Goal: Task Accomplishment & Management: Complete application form

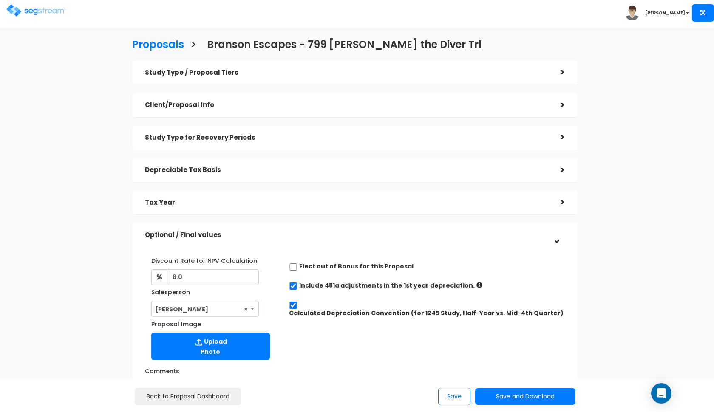
click at [30, 6] on img at bounding box center [36, 10] width 60 height 12
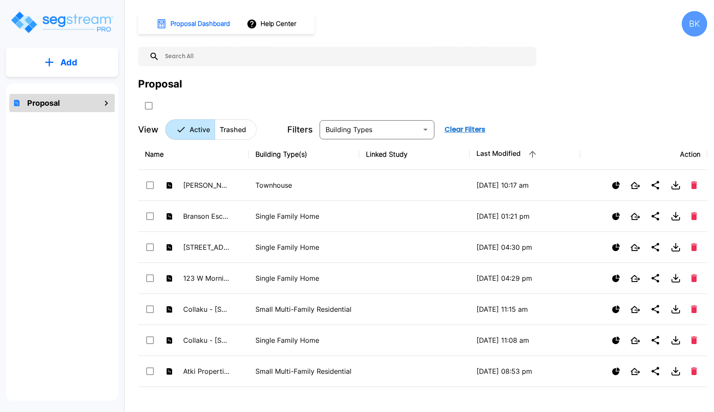
click at [56, 69] on button "Add" at bounding box center [62, 62] width 112 height 25
click at [77, 94] on button "Add Proposal" at bounding box center [62, 85] width 63 height 17
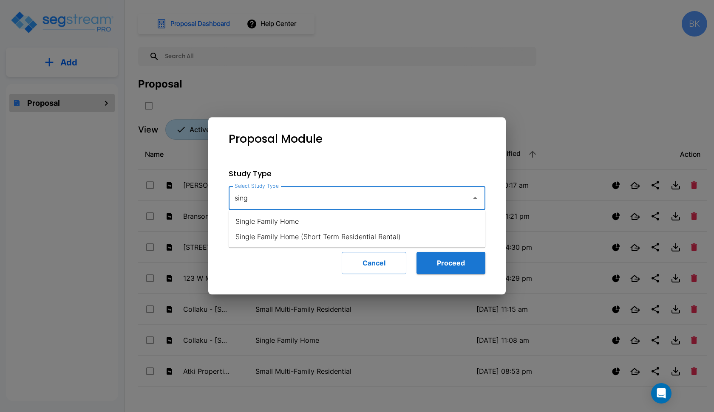
click at [381, 222] on li "Single Family Home" at bounding box center [357, 221] width 257 height 15
type input "Single Family Home"
click at [449, 262] on button "Proceed" at bounding box center [451, 263] width 69 height 22
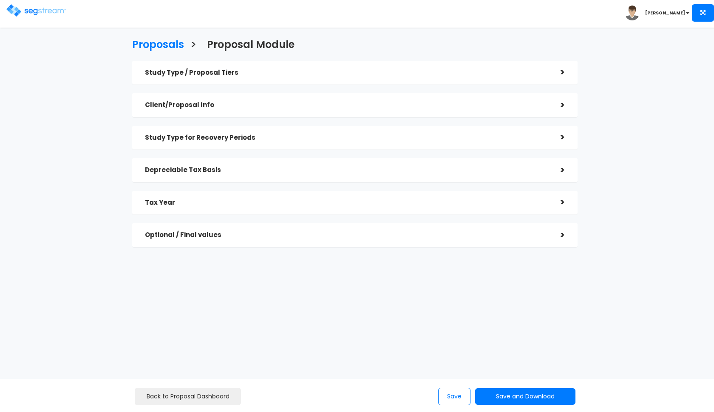
checkbox input "true"
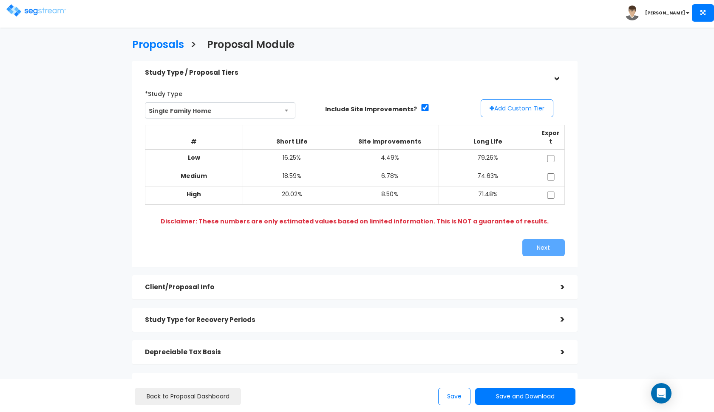
click at [513, 113] on button "Add Custom Tier" at bounding box center [517, 109] width 73 height 18
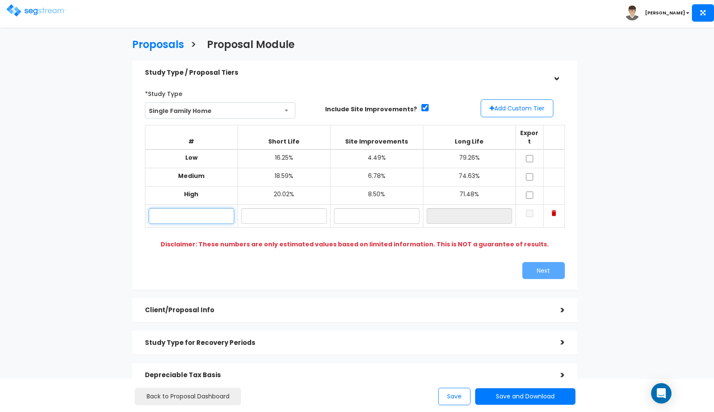
click at [213, 208] on input "text" at bounding box center [191, 216] width 85 height 16
type input "[STREET_ADDRESS]"
type input "17.20%"
type input "6"
type input "7.10%"
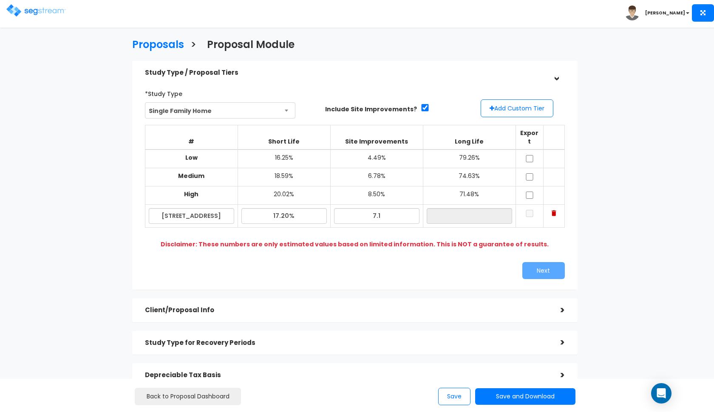
type input "75.70%"
click at [305, 262] on div "Next" at bounding box center [355, 270] width 433 height 17
click at [527, 155] on input "checkbox" at bounding box center [530, 158] width 9 height 7
checkbox input "true"
click at [527, 173] on input "checkbox" at bounding box center [530, 176] width 9 height 7
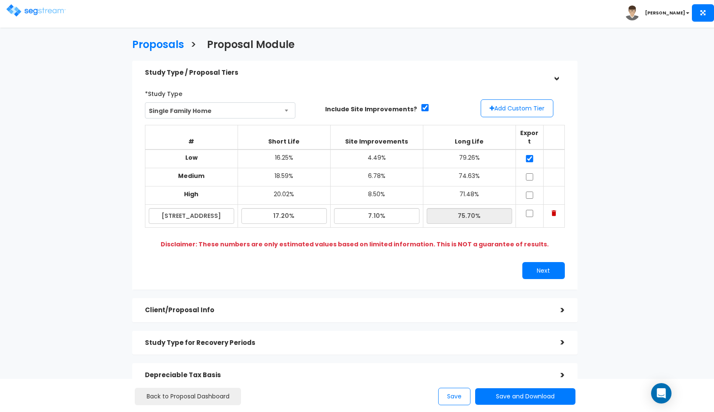
checkbox input "true"
click at [527, 192] on input "checkbox" at bounding box center [530, 195] width 9 height 7
checkbox input "true"
click at [531, 210] on input "checkbox" at bounding box center [530, 213] width 9 height 7
checkbox input "true"
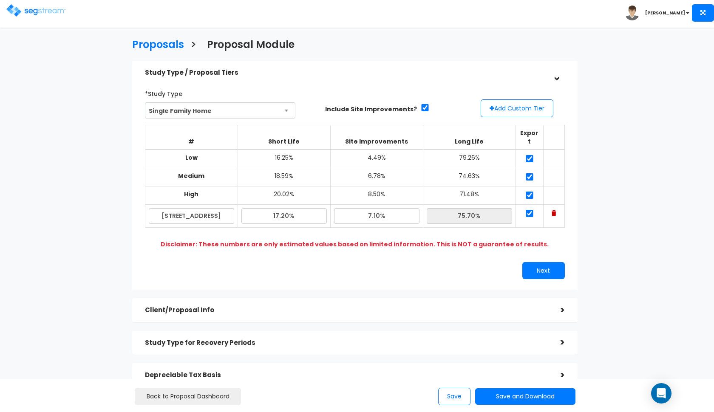
click at [543, 269] on div "*Study Type Single Family Home Assisted/Senior Living Auto Repair Shop Auto Dea…" at bounding box center [355, 182] width 433 height 201
click at [549, 262] on button "Next" at bounding box center [544, 270] width 43 height 17
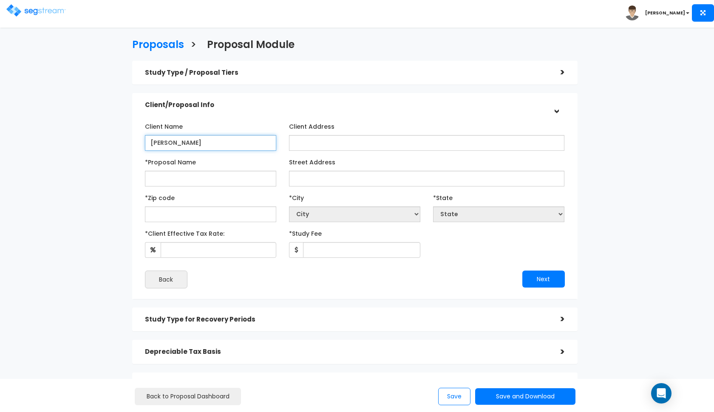
type input "[PERSON_NAME]"
type input "[PERSON_NAME] -"
click at [199, 143] on input "[PERSON_NAME]" at bounding box center [210, 143] width 131 height 16
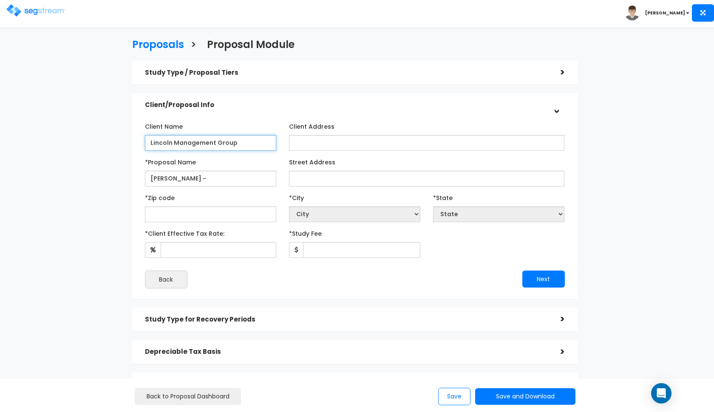
type input "Lincoln Management Group"
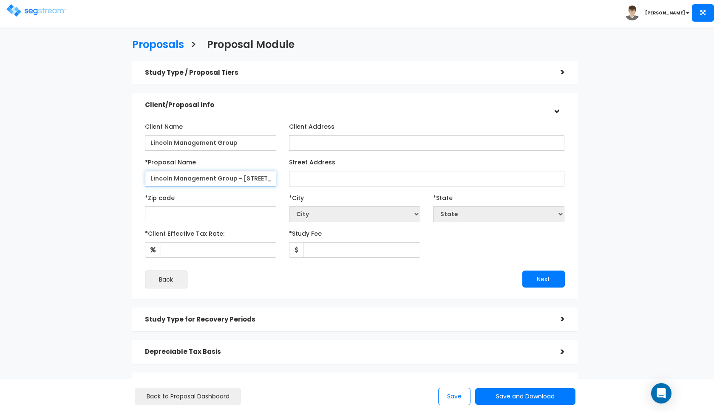
type input "Lincoln Management Group - [STREET_ADDRESS]"
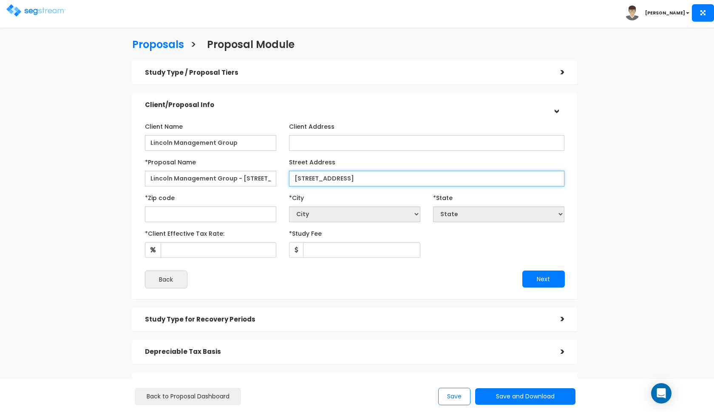
type input "[STREET_ADDRESS]"
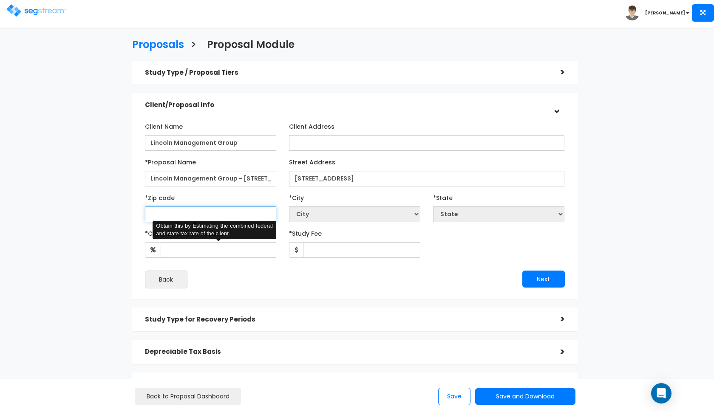
type input "9"
select select "CA"
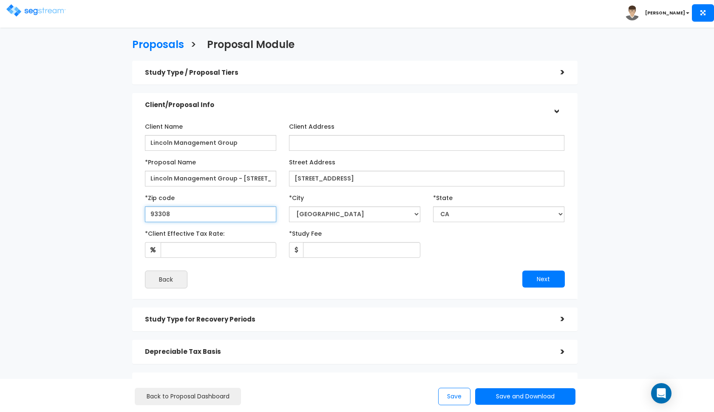
type input "93308"
click at [259, 275] on div "Back" at bounding box center [247, 280] width 216 height 18
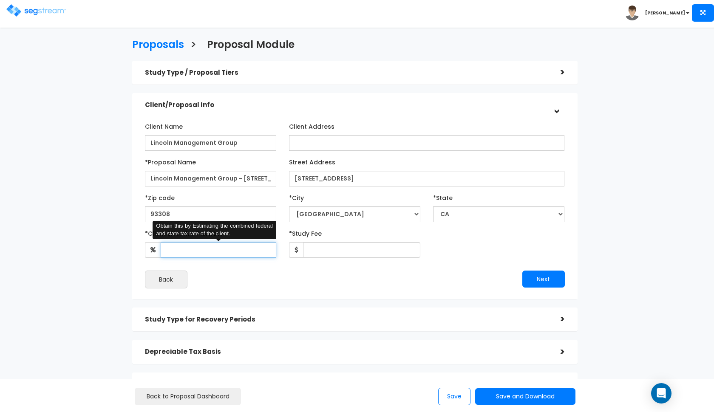
click at [230, 249] on input "*Client Effective Tax Rate:" at bounding box center [219, 250] width 116 height 16
type input "35"
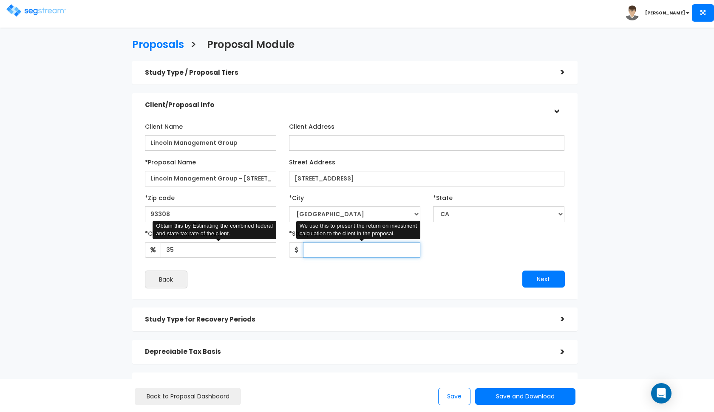
click at [333, 250] on input "*Study Fee" at bounding box center [361, 250] width 117 height 16
type input "2,900"
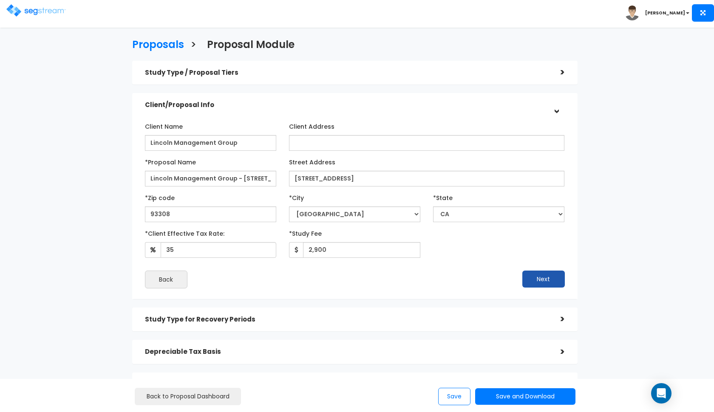
click at [538, 280] on button "Next" at bounding box center [544, 279] width 43 height 17
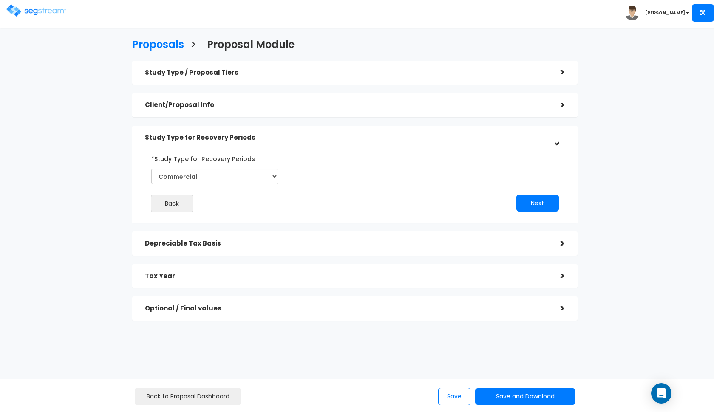
click at [228, 168] on div "*Study Type for Recovery Periods Commercial Residential" at bounding box center [214, 168] width 127 height 33
select select "Residential"
click at [532, 206] on button "Next" at bounding box center [538, 203] width 43 height 17
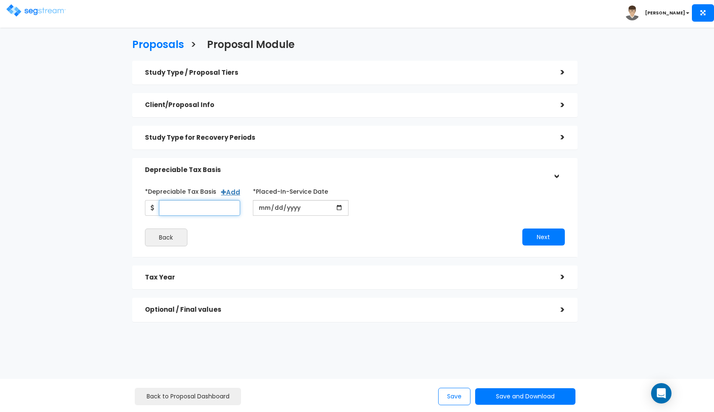
click at [202, 215] on input "*Depreciable Tax Basis" at bounding box center [200, 208] width 82 height 16
type input "273,750"
click at [265, 210] on input "date" at bounding box center [301, 208] width 96 height 16
type input "[DATE]"
click at [536, 233] on button "Next" at bounding box center [544, 237] width 43 height 17
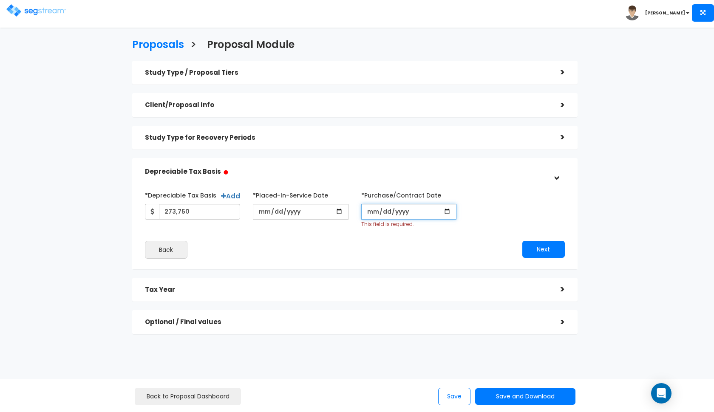
click at [371, 210] on input "*Purchase/Contract Date" at bounding box center [409, 212] width 96 height 16
type input "[DATE]"
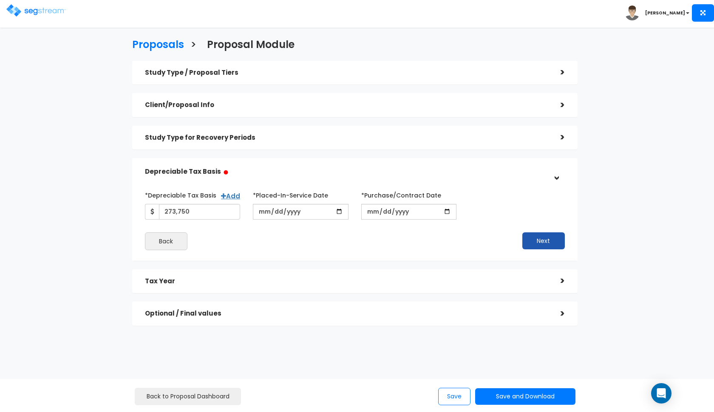
click at [545, 239] on button "Next" at bounding box center [544, 241] width 43 height 17
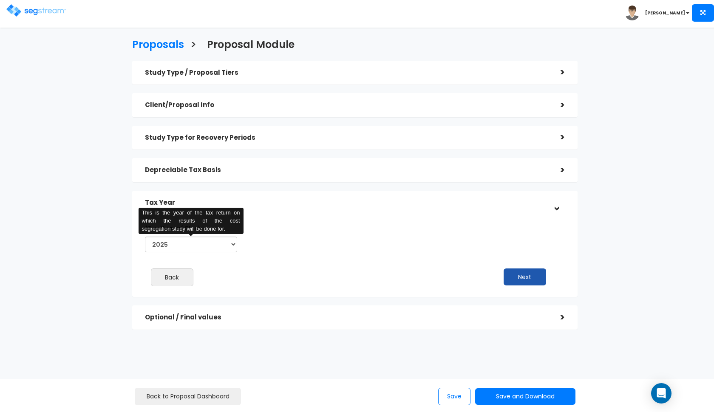
click at [522, 274] on button "Next" at bounding box center [525, 277] width 43 height 17
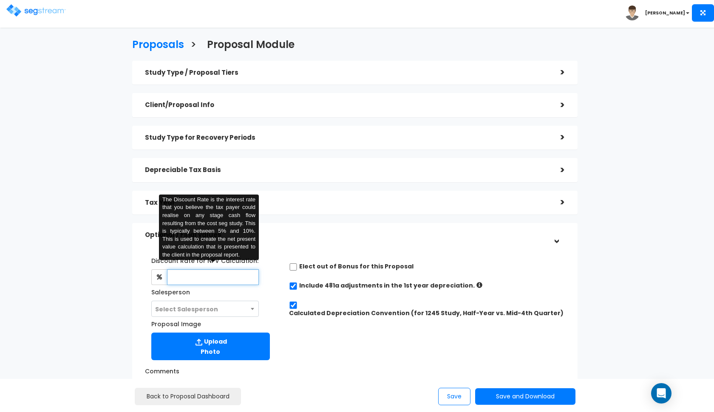
click at [225, 272] on input "text" at bounding box center [213, 278] width 92 height 16
type input "8"
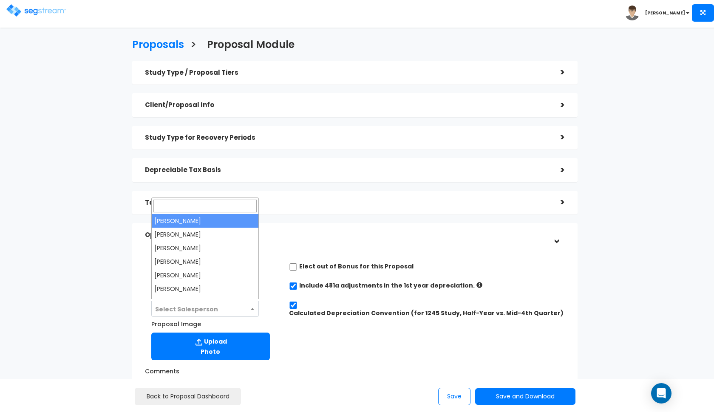
click at [201, 306] on span "Select Salesperson" at bounding box center [186, 309] width 63 height 9
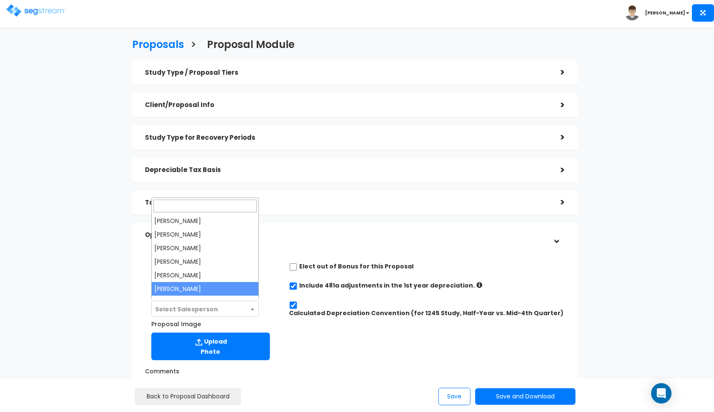
select select "190"
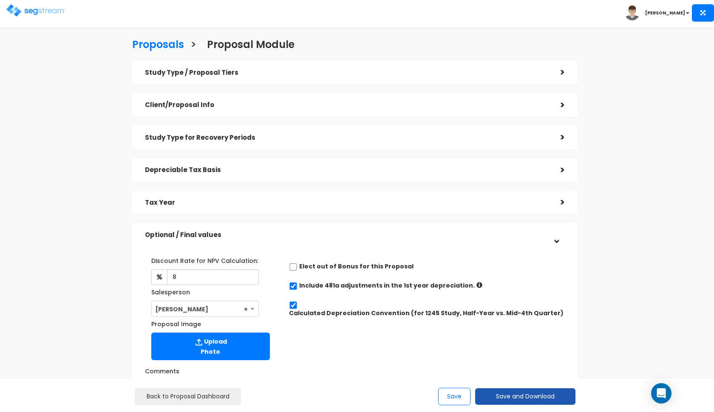
click at [519, 400] on button "Save and Download" at bounding box center [525, 397] width 100 height 17
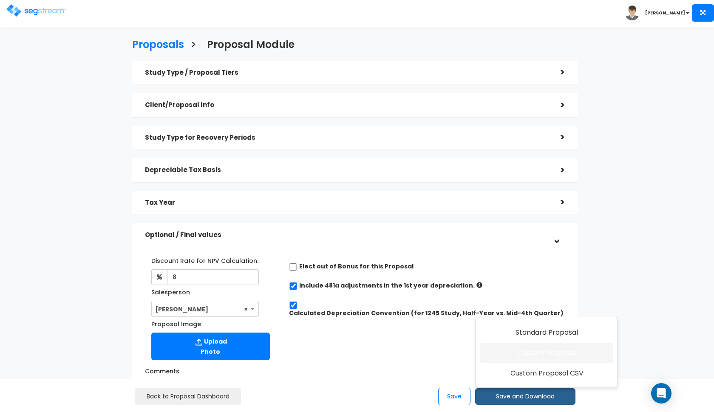
click at [559, 357] on link "Custom Proposal" at bounding box center [547, 354] width 133 height 20
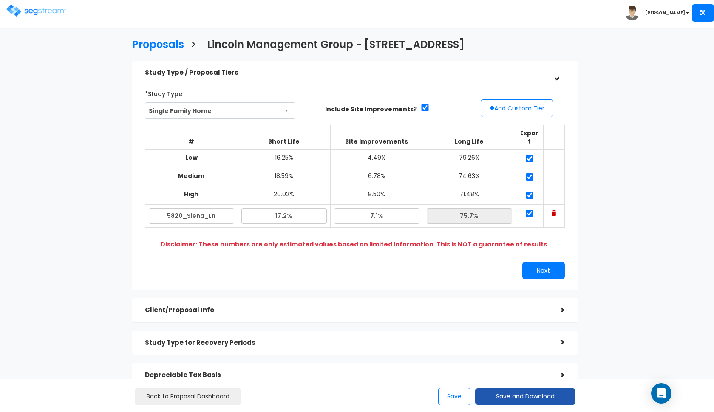
click at [508, 393] on button "Save and Download" at bounding box center [525, 397] width 100 height 17
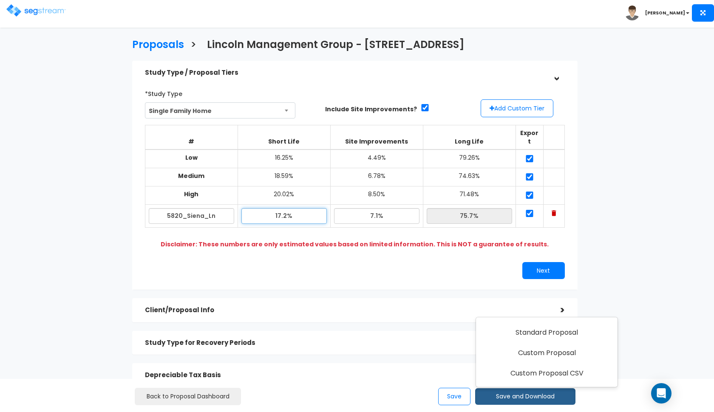
click at [282, 208] on input "17.2%" at bounding box center [284, 216] width 85 height 16
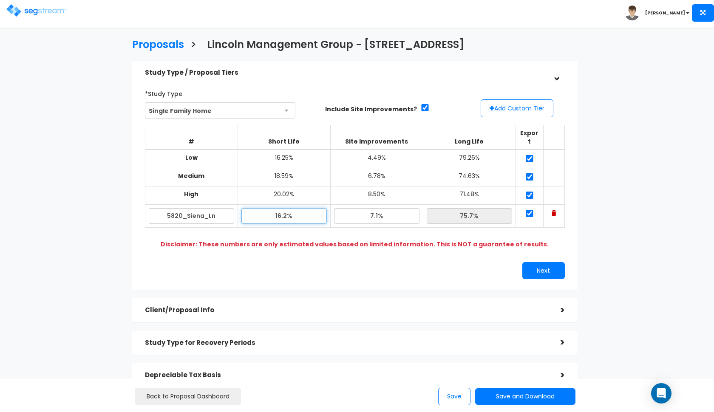
click at [287, 208] on input "16.2%" at bounding box center [284, 216] width 85 height 16
type input "16.80%"
type input "76.10%"
click at [370, 262] on div "Next" at bounding box center [463, 270] width 216 height 17
click at [495, 398] on button "Save and Download" at bounding box center [525, 397] width 100 height 17
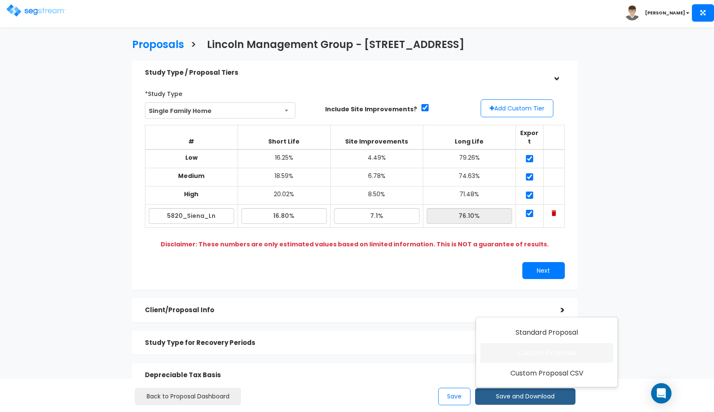
click at [535, 350] on link "Custom Proposal" at bounding box center [547, 354] width 133 height 20
